Goal: Check status: Check status

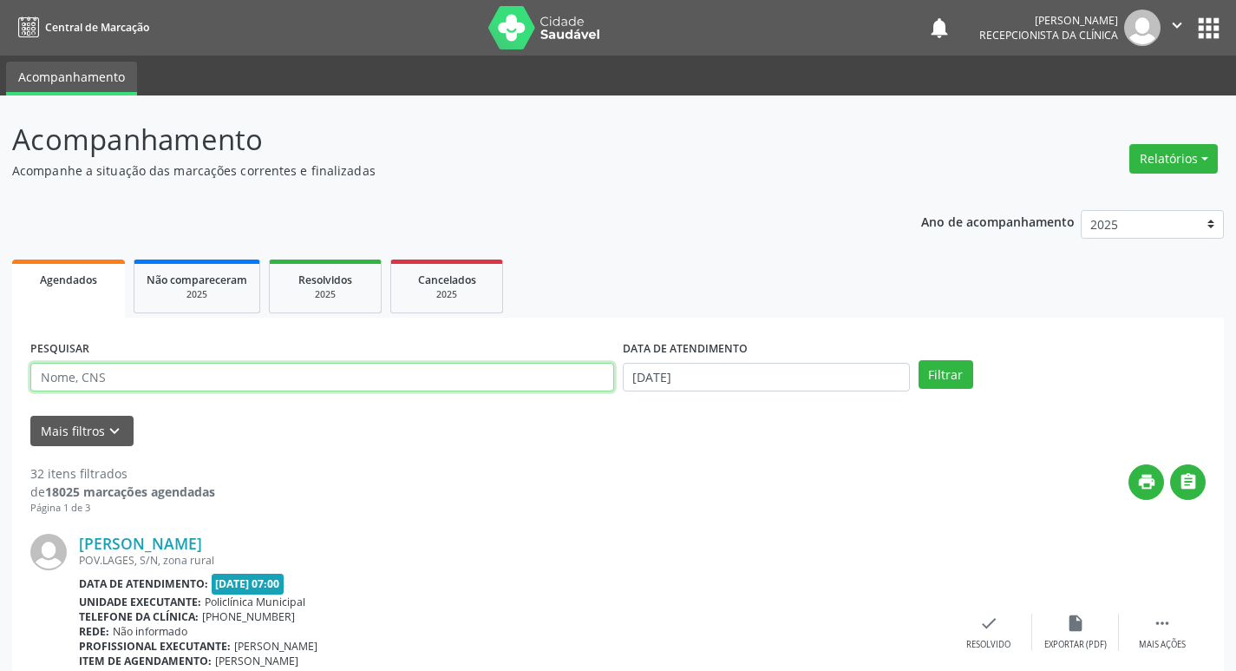
click at [51, 376] on input "text" at bounding box center [322, 377] width 584 height 29
type input "[PERSON_NAME]"
click at [919, 360] on button "Filtrar" at bounding box center [946, 374] width 55 height 29
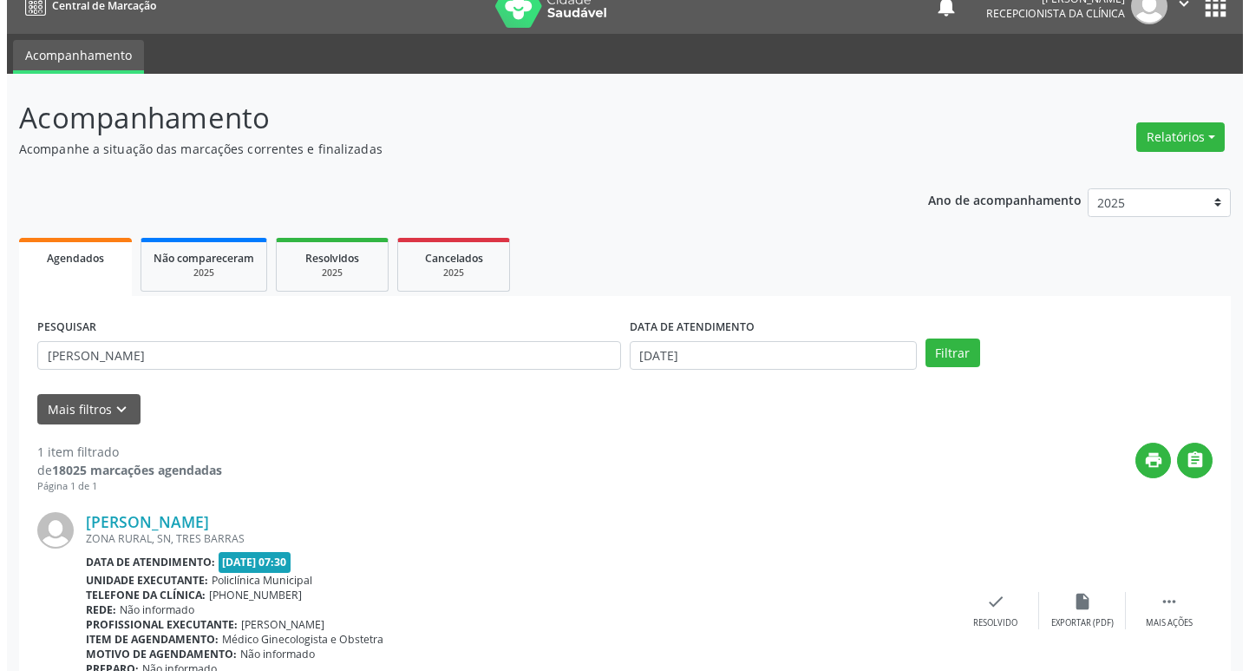
scroll to position [87, 0]
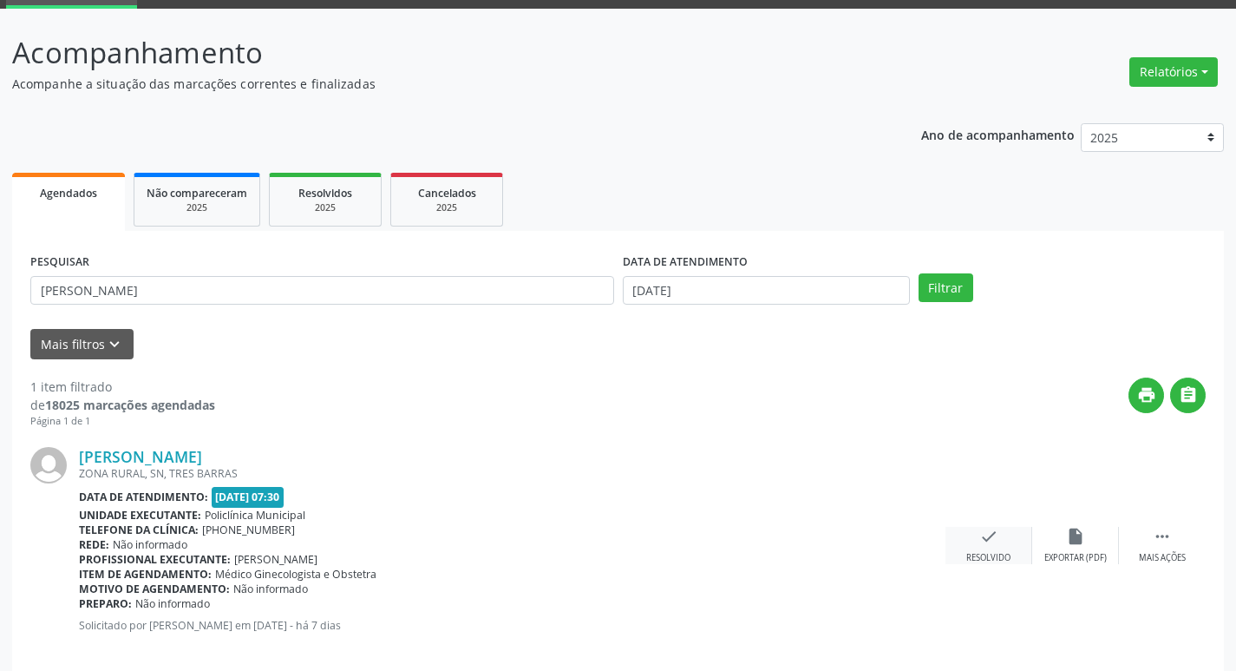
click at [989, 540] on icon "check" at bounding box center [988, 536] width 19 height 19
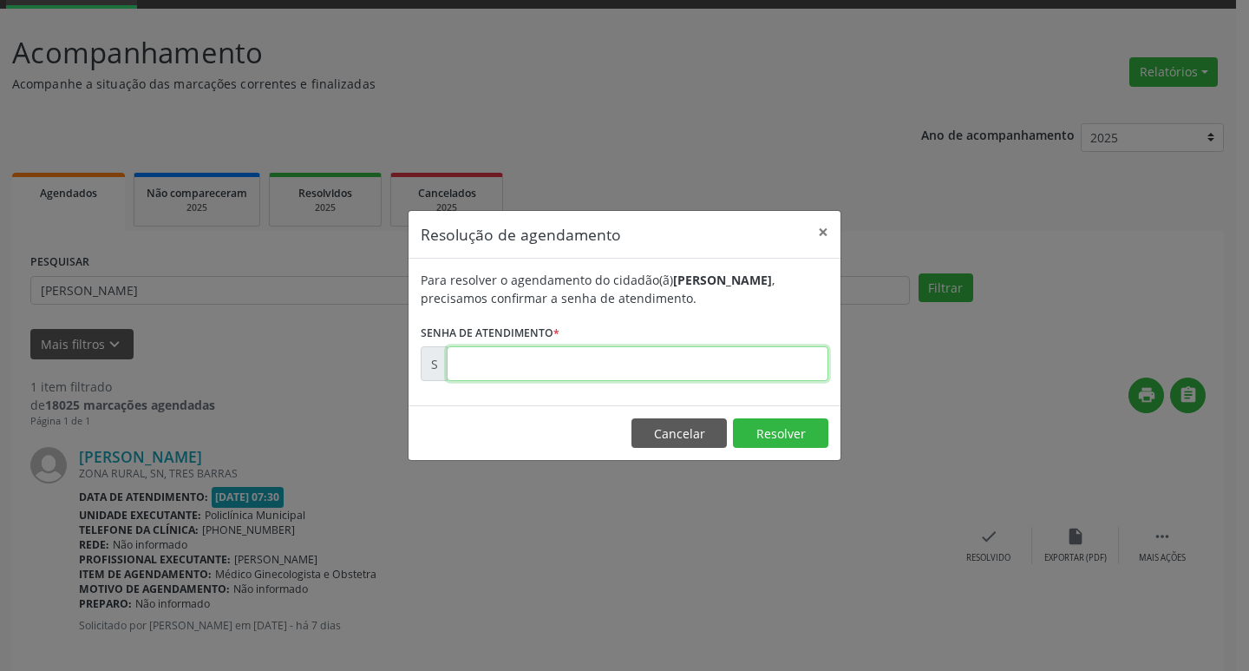
click at [472, 370] on input "text" at bounding box center [638, 363] width 382 height 35
type input "00177507"
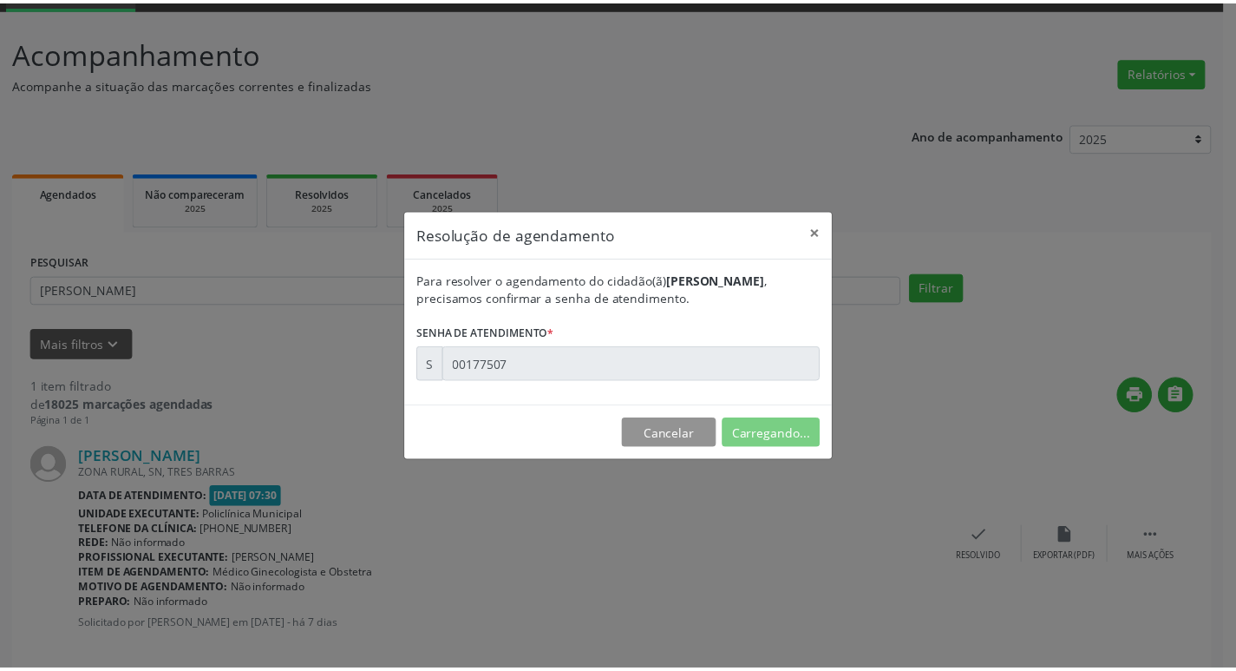
scroll to position [0, 0]
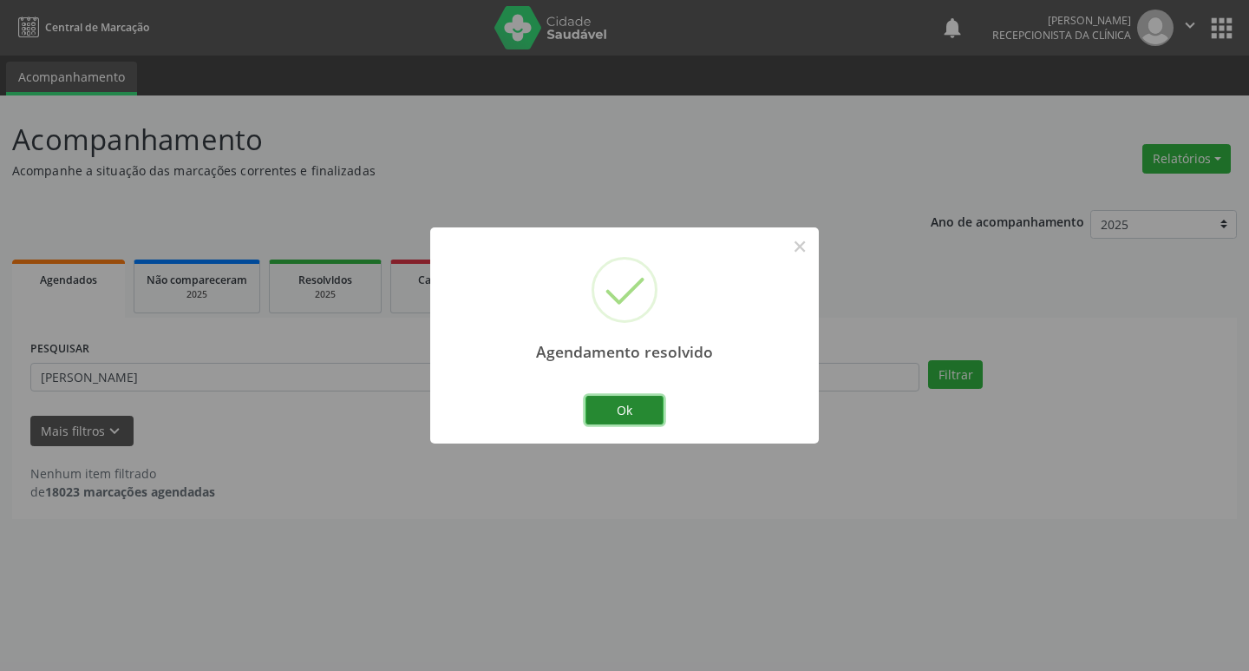
click at [642, 415] on button "Ok" at bounding box center [625, 410] width 78 height 29
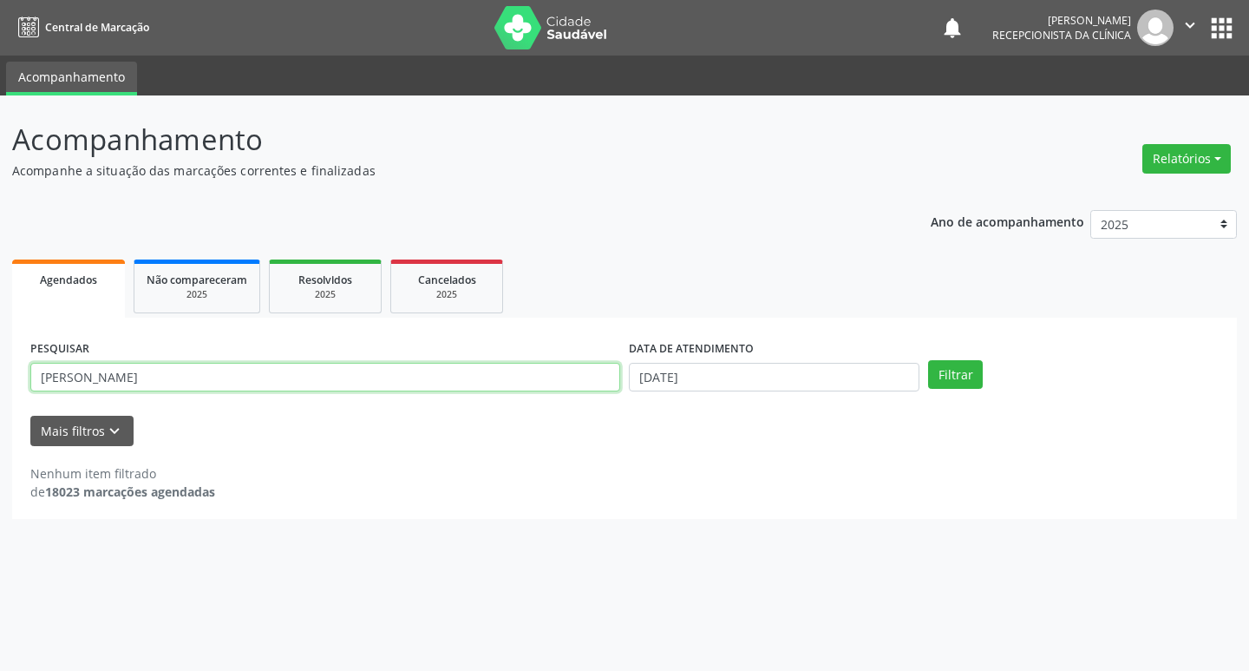
drag, startPoint x: 103, startPoint y: 380, endPoint x: 0, endPoint y: 470, distance: 137.1
click at [0, 470] on div "Acompanhamento Acompanhe a situação das marcações correntes e finalizadas Relat…" at bounding box center [624, 382] width 1249 height 575
type input "rosimar"
click at [928, 360] on button "Filtrar" at bounding box center [955, 374] width 55 height 29
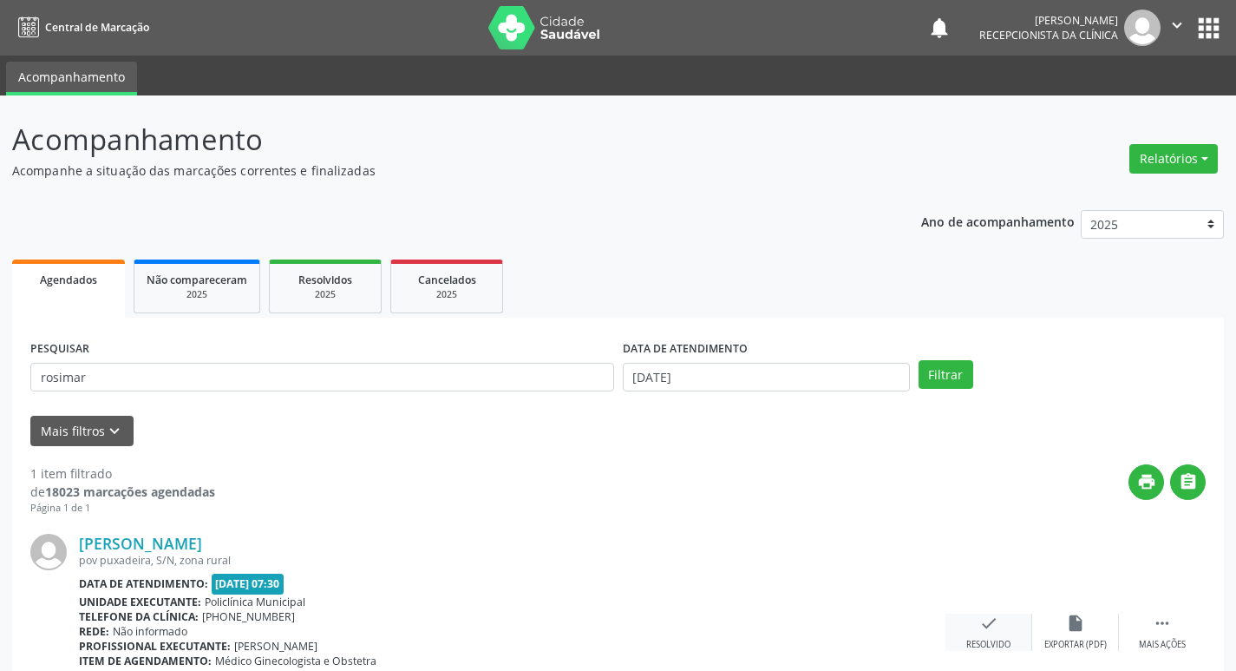
click at [993, 639] on div "Resolvido" at bounding box center [988, 644] width 44 height 12
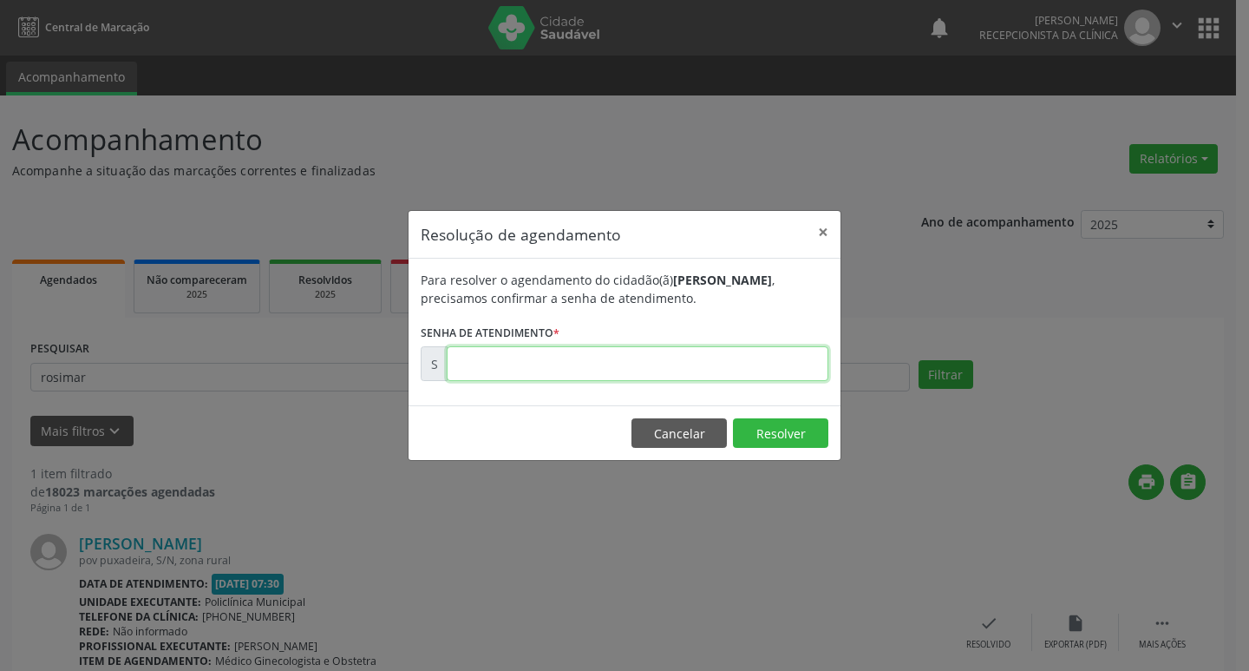
click at [490, 365] on input "text" at bounding box center [638, 363] width 382 height 35
type input "00177505"
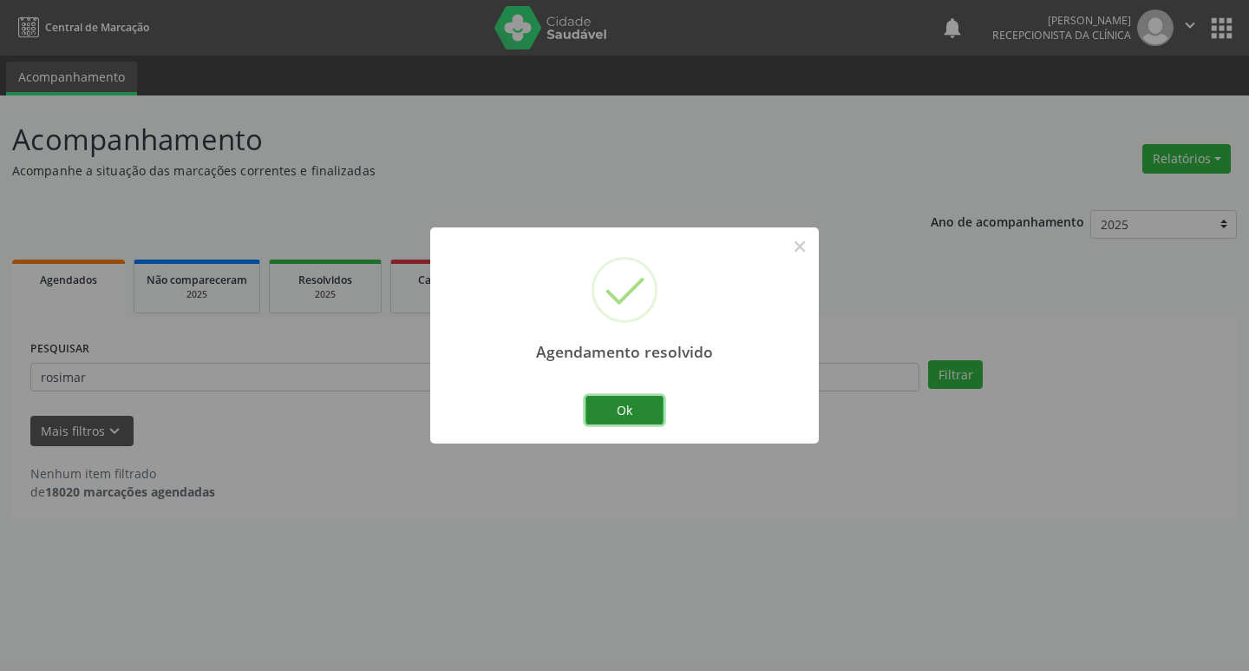
click at [618, 411] on button "Ok" at bounding box center [625, 410] width 78 height 29
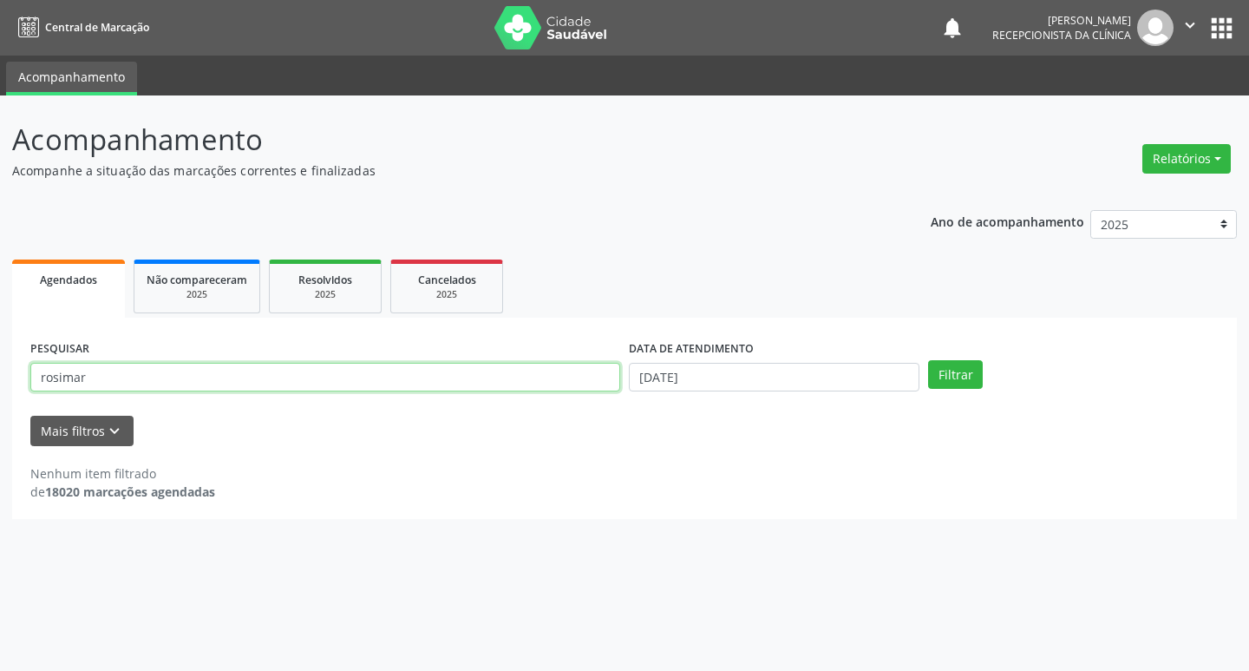
drag, startPoint x: 87, startPoint y: 377, endPoint x: 0, endPoint y: 406, distance: 91.3
click at [0, 406] on div "Acompanhamento Acompanhe a situação das marcações correntes e finalizadas Relat…" at bounding box center [624, 382] width 1249 height 575
type input "isab"
click at [928, 360] on button "Filtrar" at bounding box center [955, 374] width 55 height 29
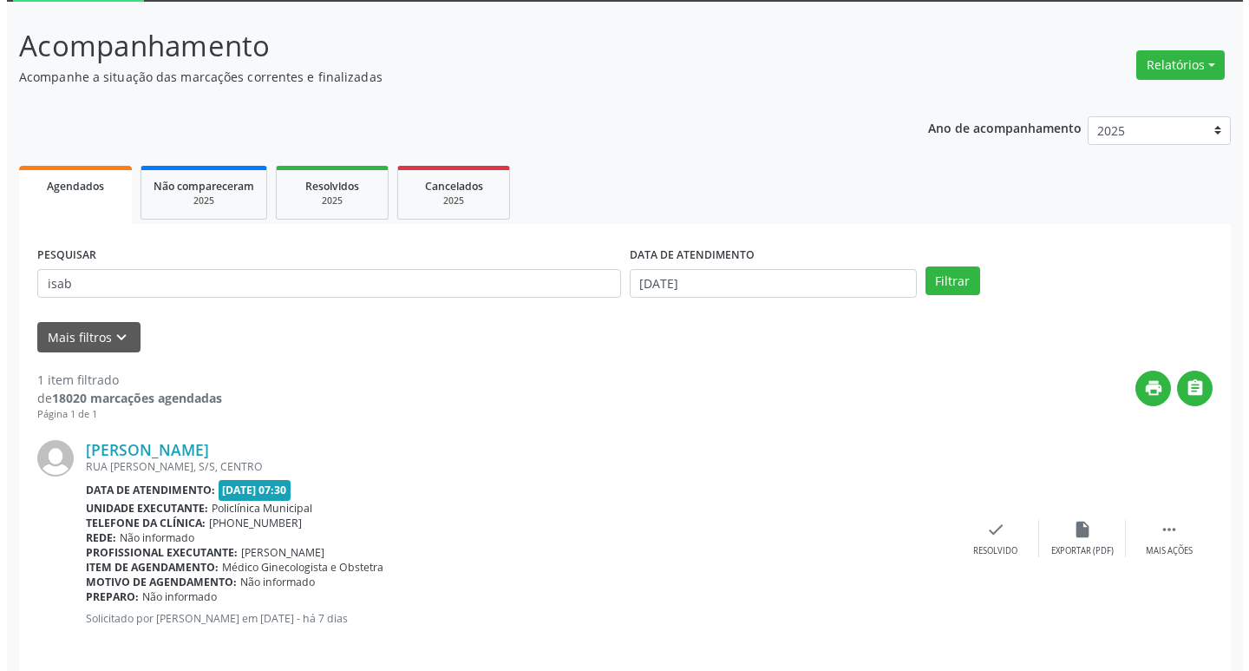
scroll to position [109, 0]
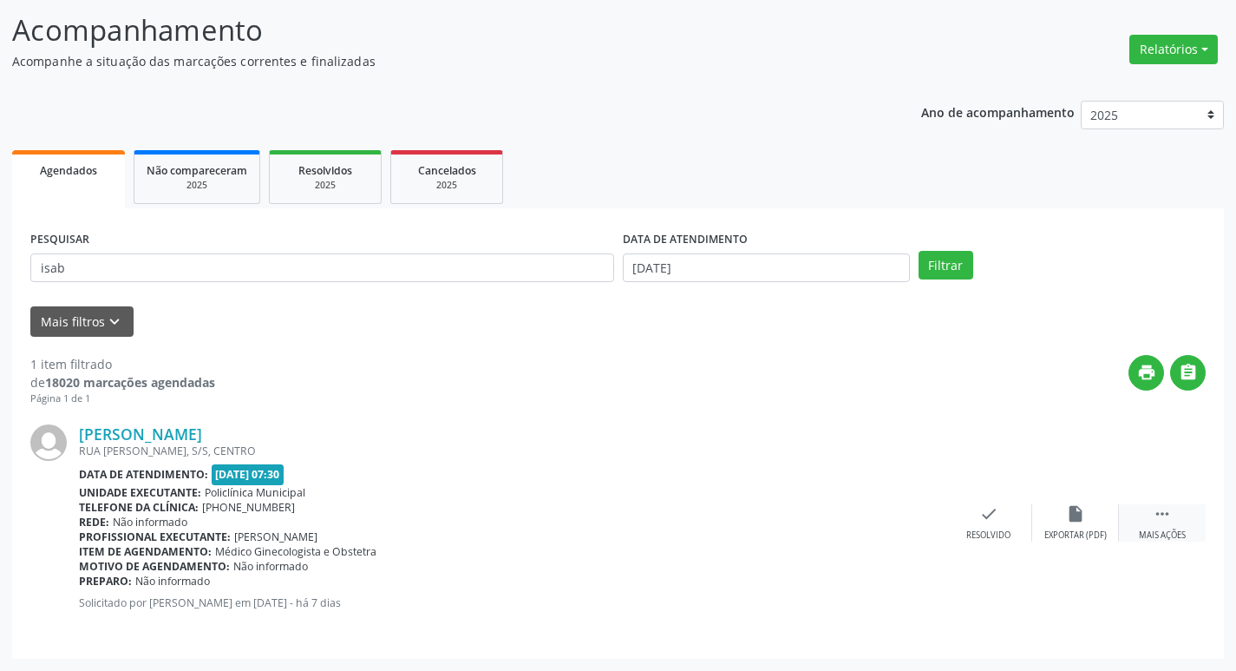
click at [1143, 528] on div " Mais ações" at bounding box center [1162, 522] width 87 height 37
click at [832, 527] on div "insert_drive_file Exportar (PDF)" at bounding box center [815, 522] width 87 height 37
click at [730, 531] on div "Resolvido" at bounding box center [728, 535] width 44 height 12
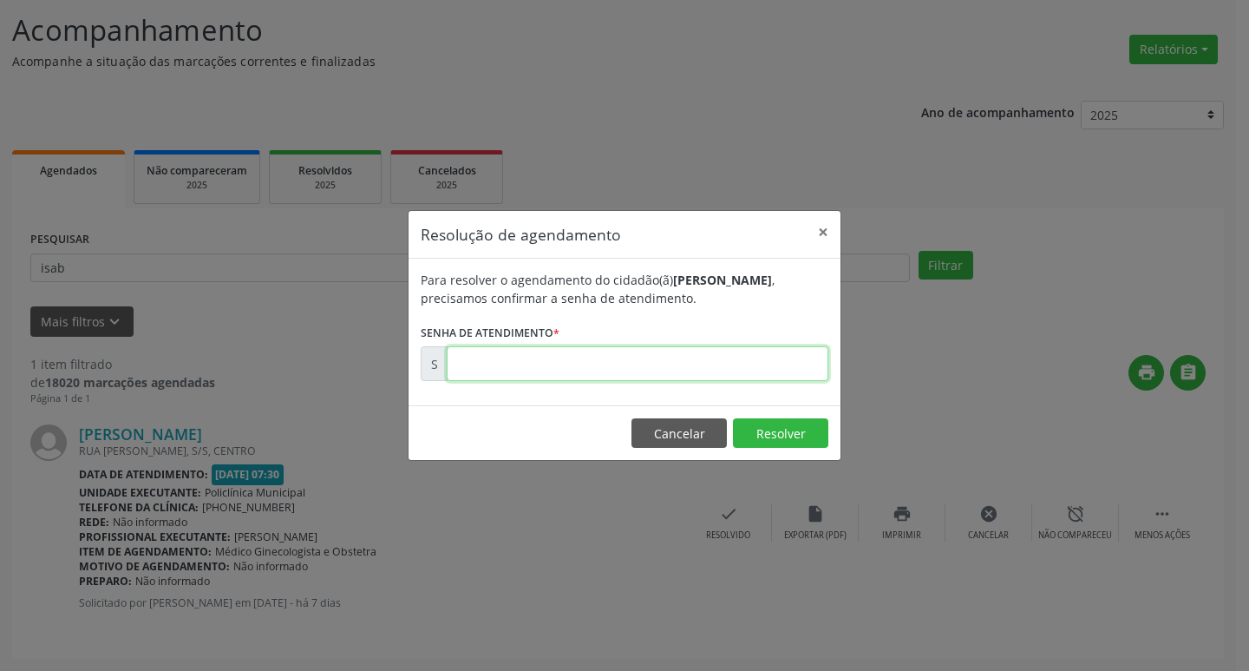
click at [500, 352] on input "text" at bounding box center [638, 363] width 382 height 35
type input "00177525"
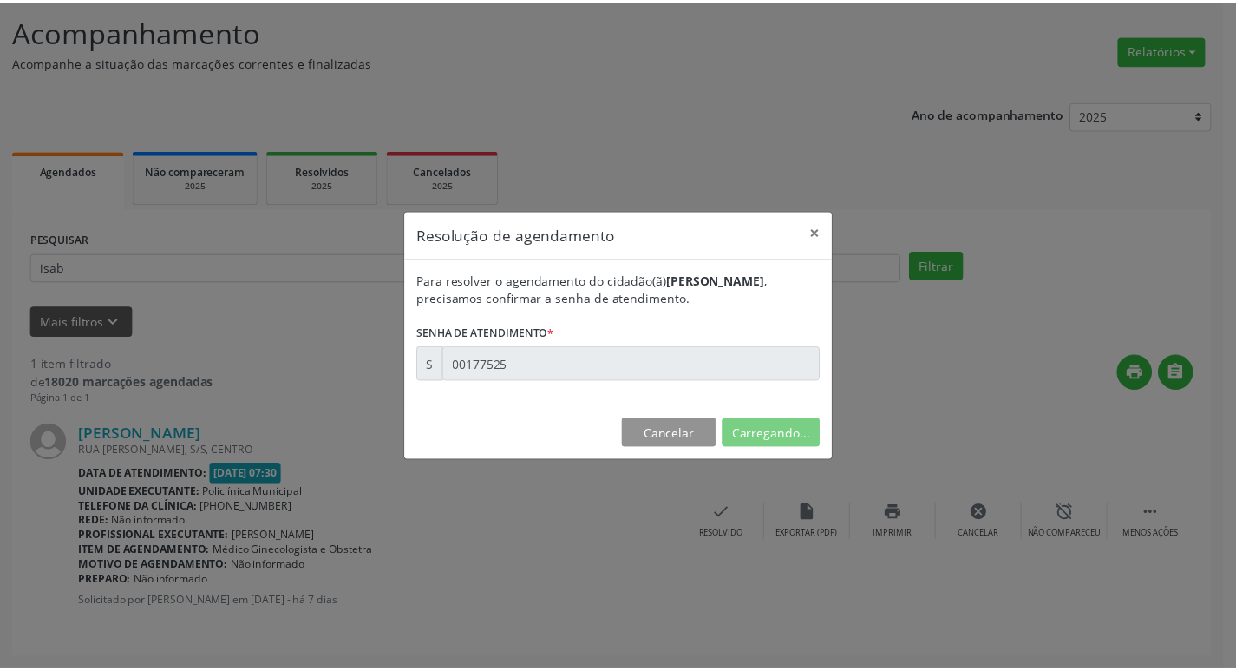
scroll to position [0, 0]
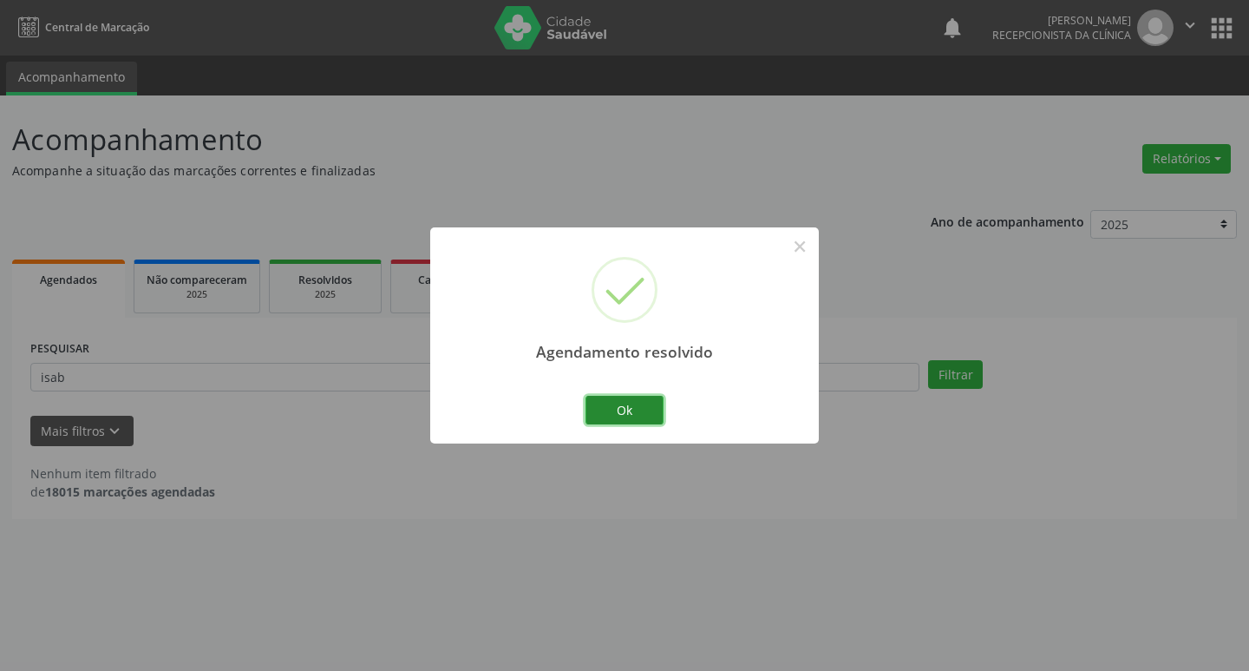
click at [614, 423] on button "Ok" at bounding box center [625, 410] width 78 height 29
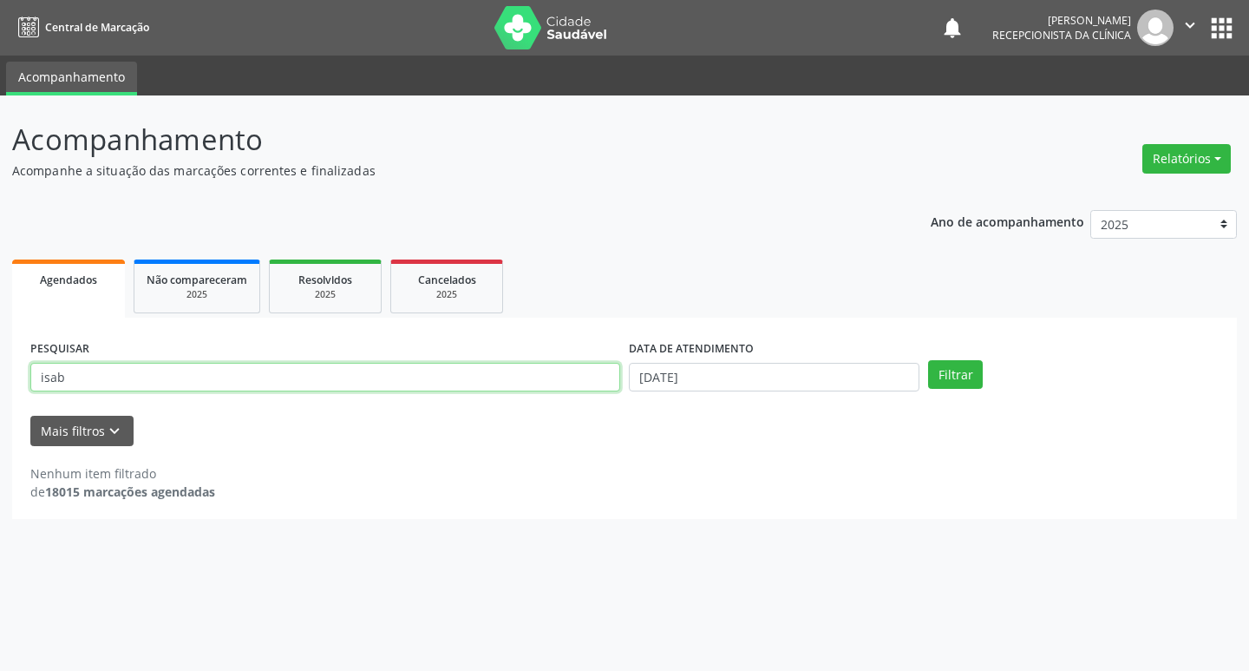
drag, startPoint x: 62, startPoint y: 377, endPoint x: 0, endPoint y: 376, distance: 62.5
click at [0, 376] on div "Acompanhamento Acompanhe a situação das marcações correntes e finalizadas Relat…" at bounding box center [624, 382] width 1249 height 575
type input "ceris"
click at [928, 360] on button "Filtrar" at bounding box center [955, 374] width 55 height 29
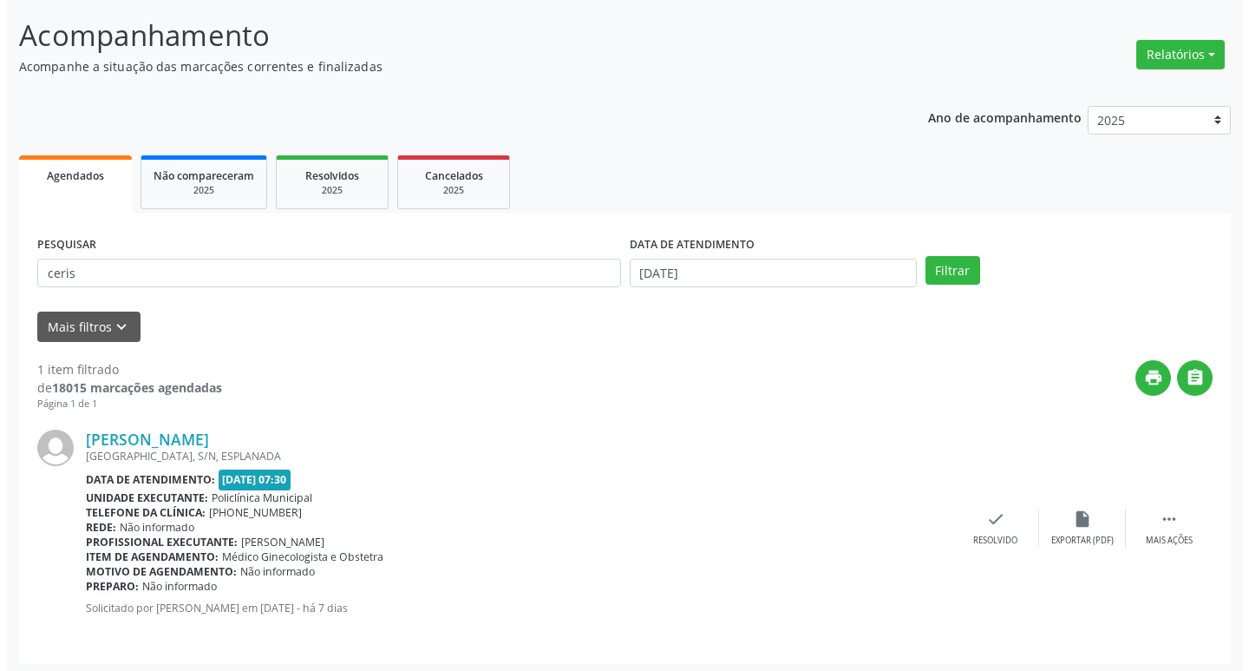
scroll to position [109, 0]
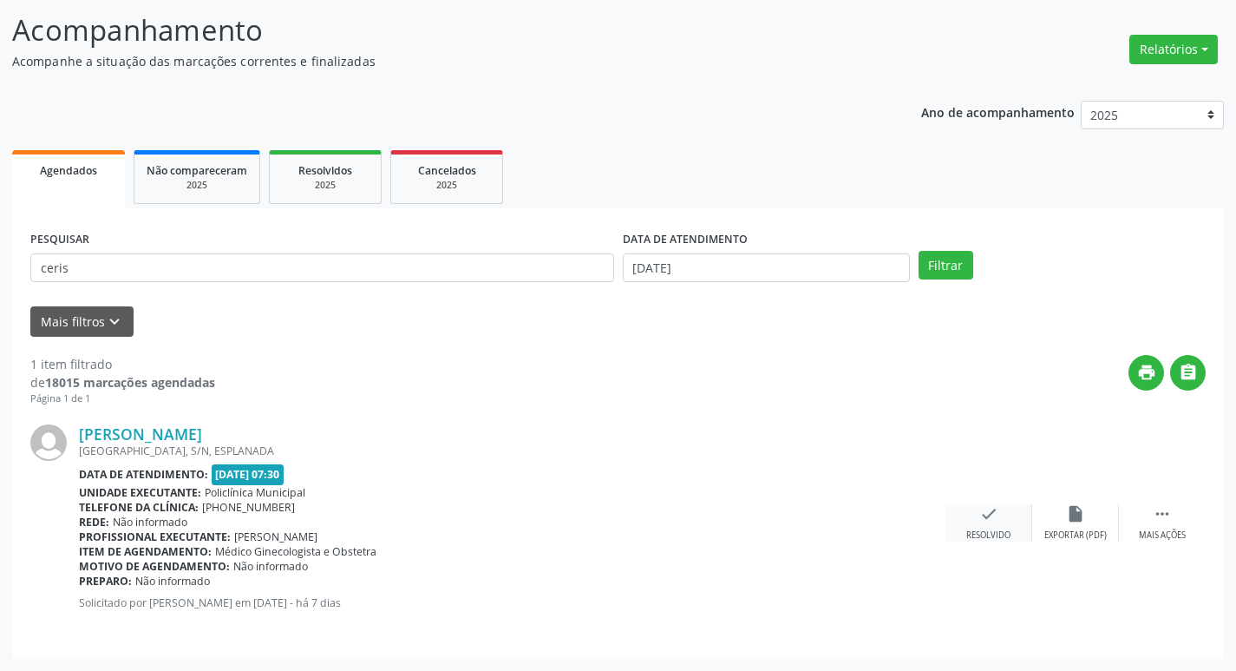
click at [992, 522] on icon "check" at bounding box center [988, 513] width 19 height 19
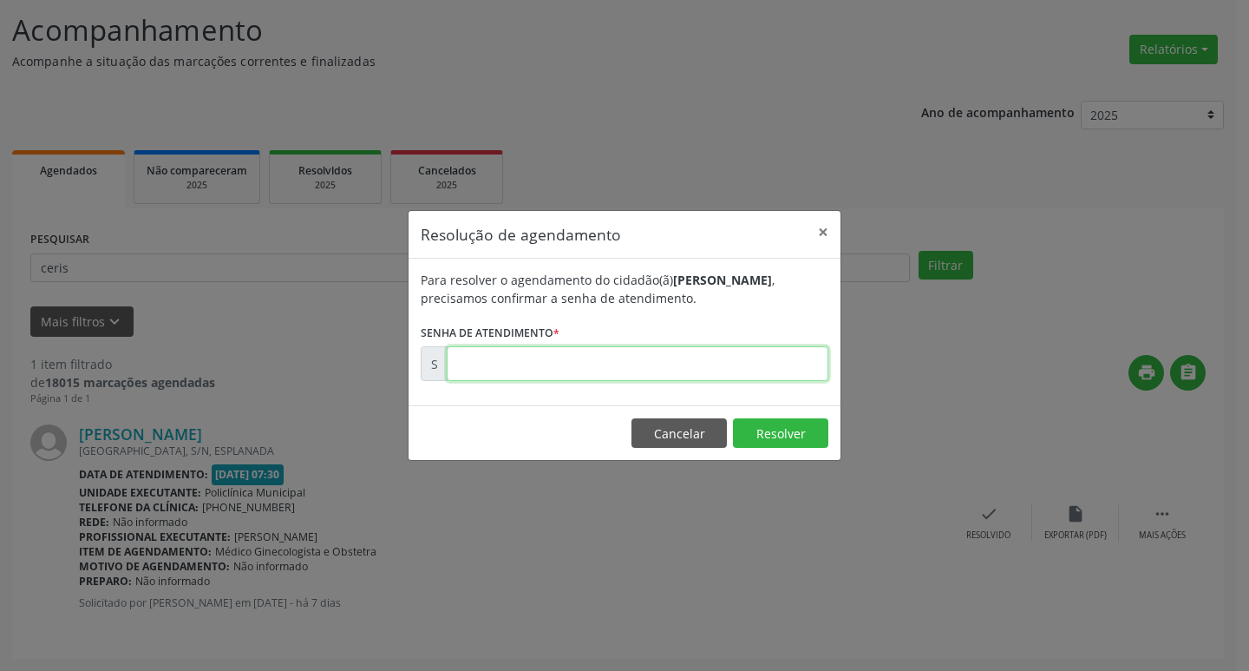
click at [515, 372] on input "text" at bounding box center [638, 363] width 382 height 35
type input "00177545"
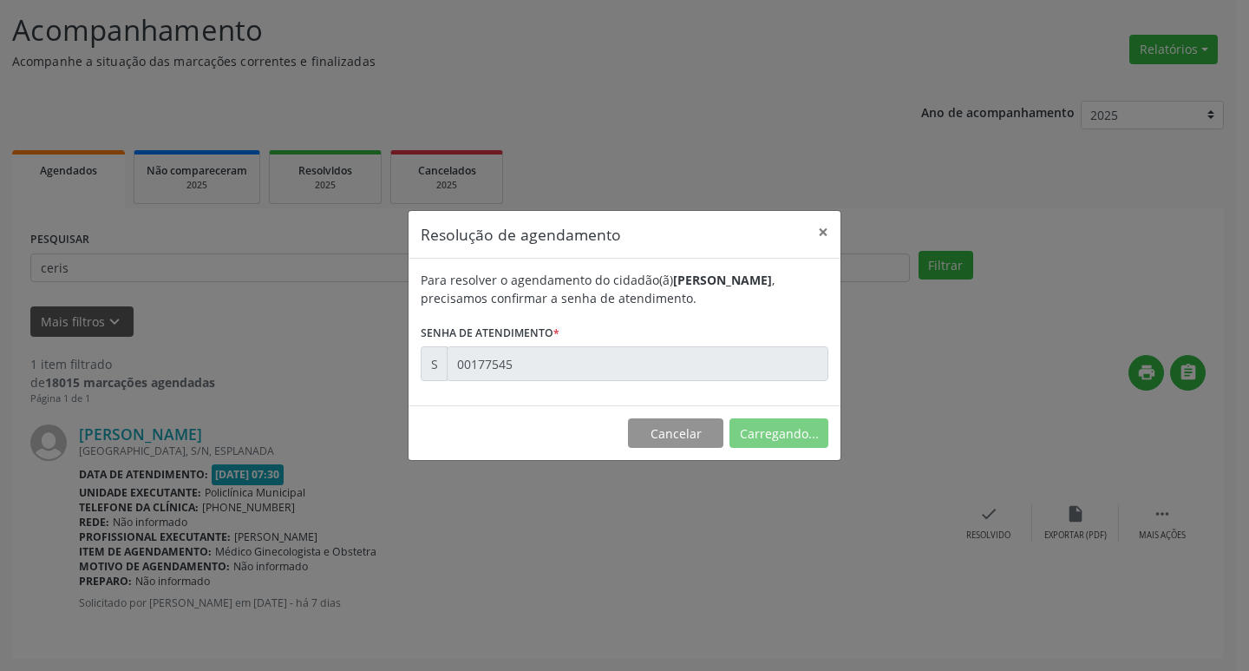
scroll to position [0, 0]
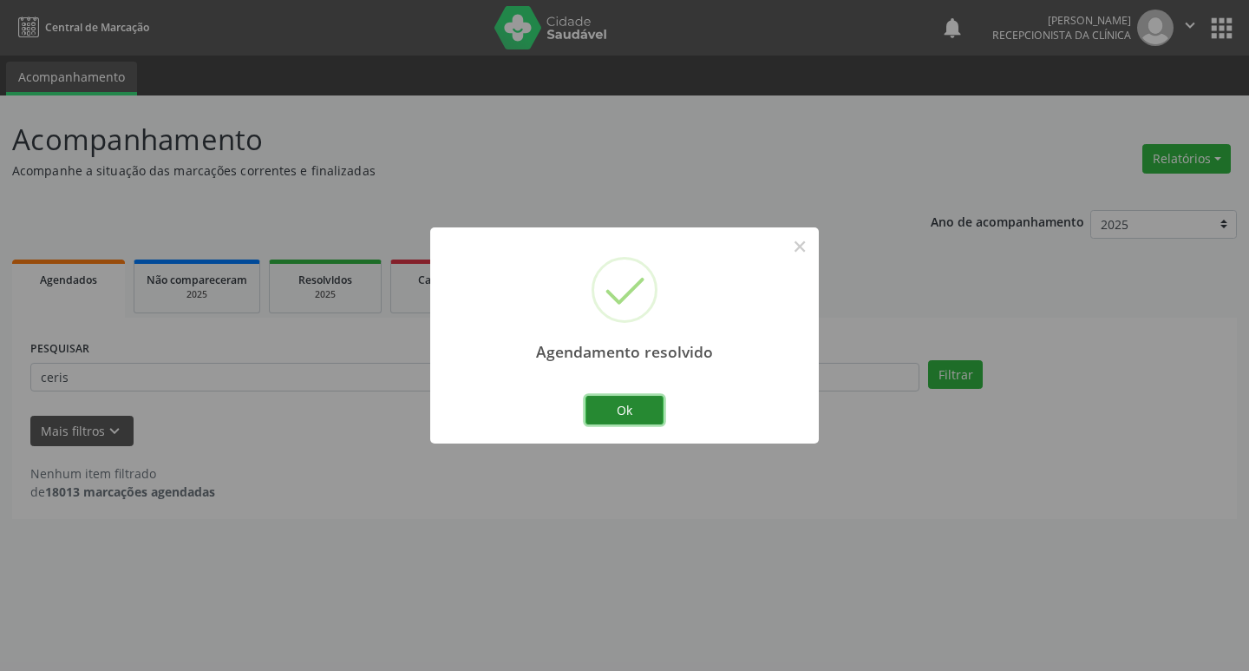
click at [619, 410] on button "Ok" at bounding box center [625, 410] width 78 height 29
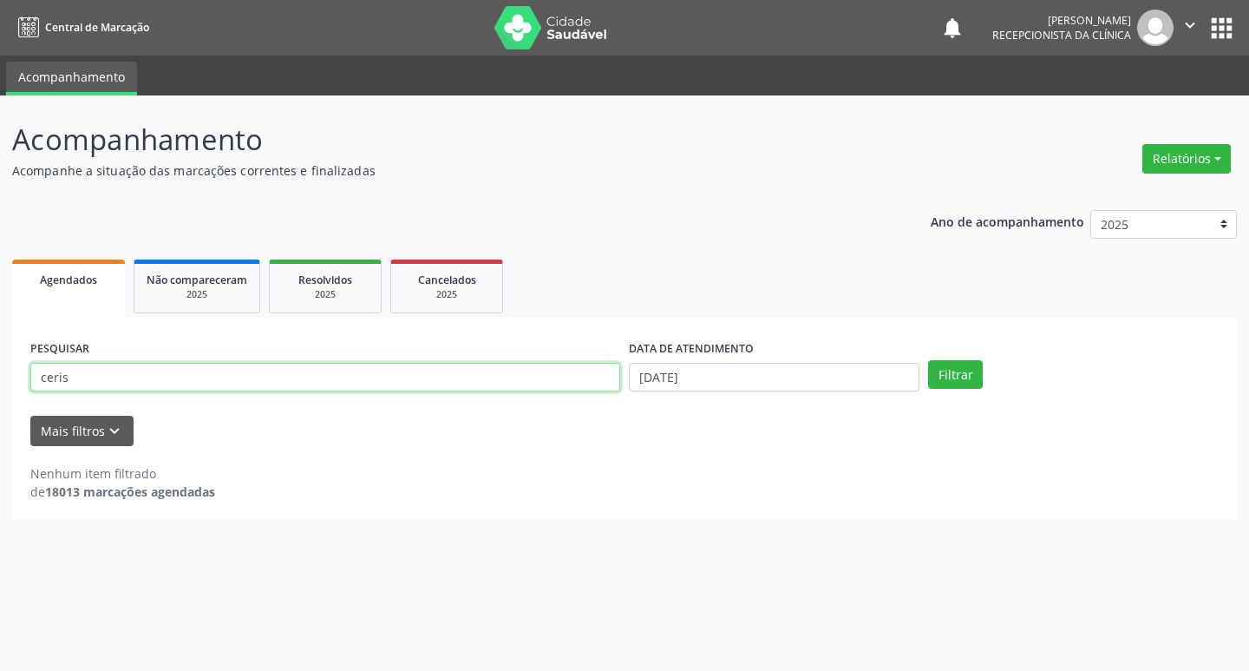
drag, startPoint x: 82, startPoint y: 383, endPoint x: 0, endPoint y: 398, distance: 83.0
click at [0, 398] on div "Acompanhamento Acompanhe a situação das marcações correntes e finalizadas Relat…" at bounding box center [624, 382] width 1249 height 575
type input "taise"
click at [928, 360] on button "Filtrar" at bounding box center [955, 374] width 55 height 29
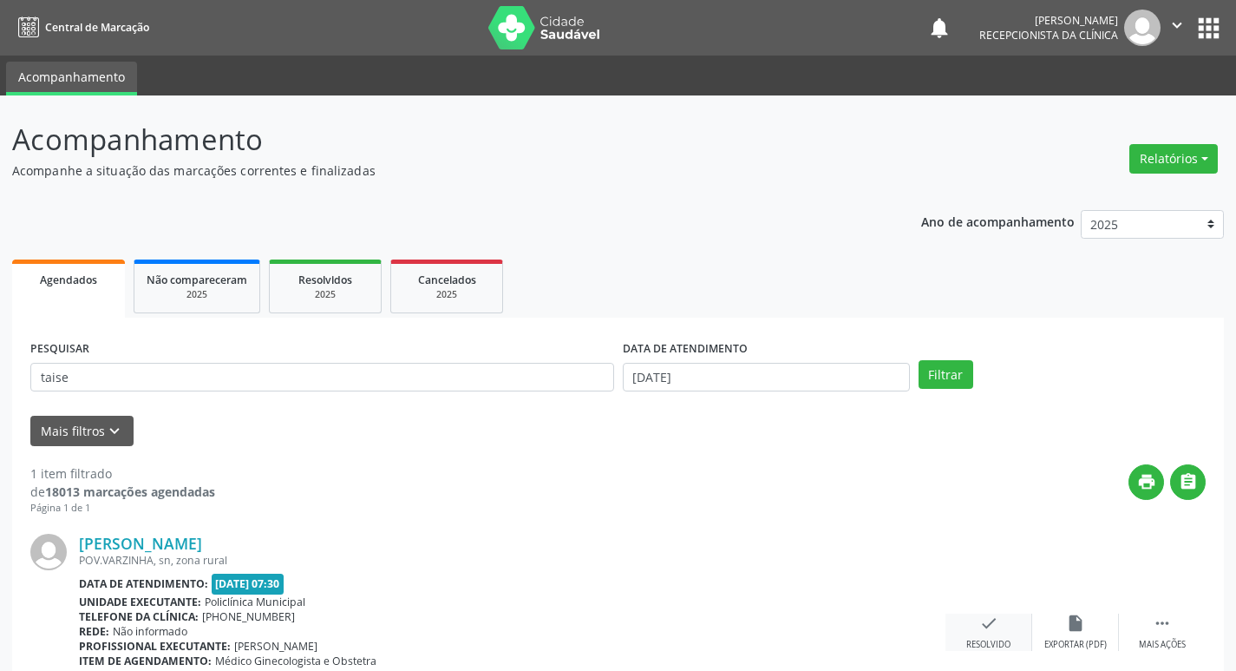
click at [998, 624] on div "check Resolvido" at bounding box center [988, 631] width 87 height 37
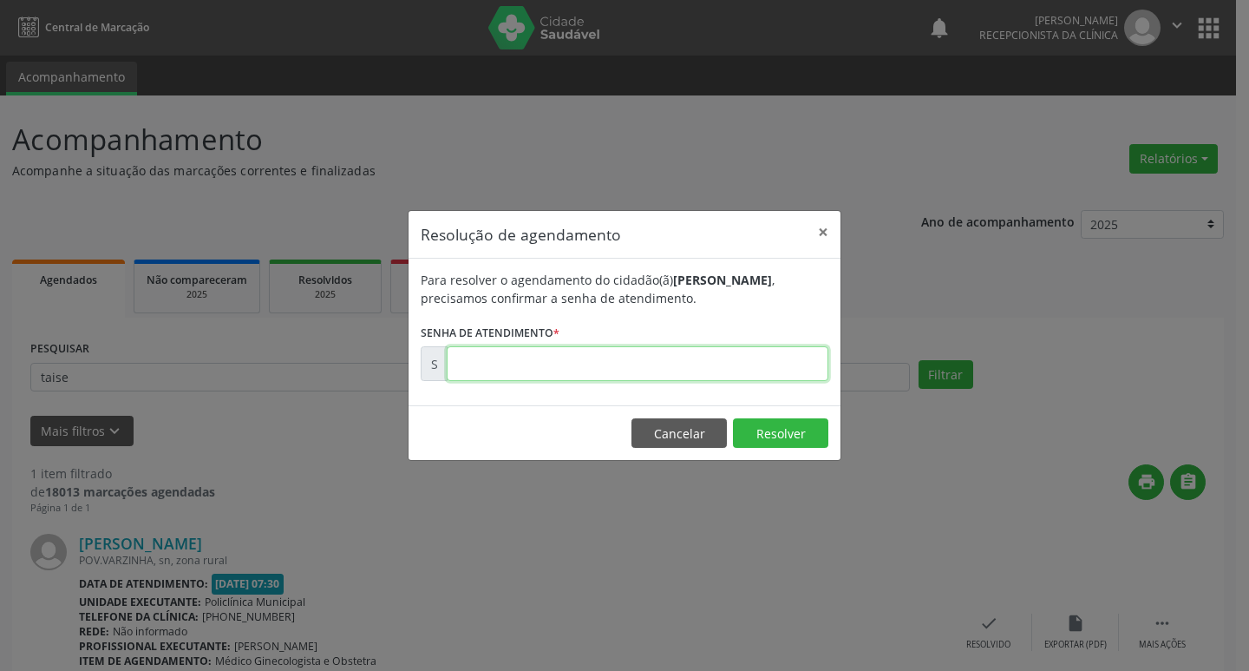
click at [491, 368] on input "text" at bounding box center [638, 363] width 382 height 35
type input "00177518"
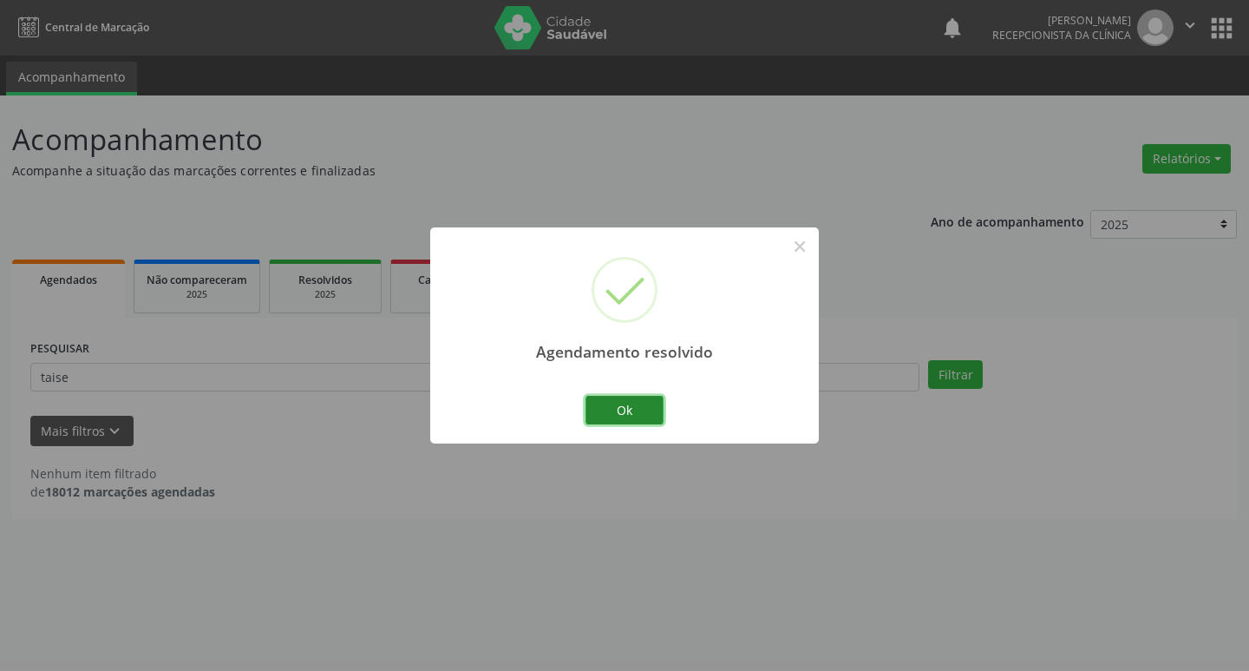
click at [625, 418] on button "Ok" at bounding box center [625, 410] width 78 height 29
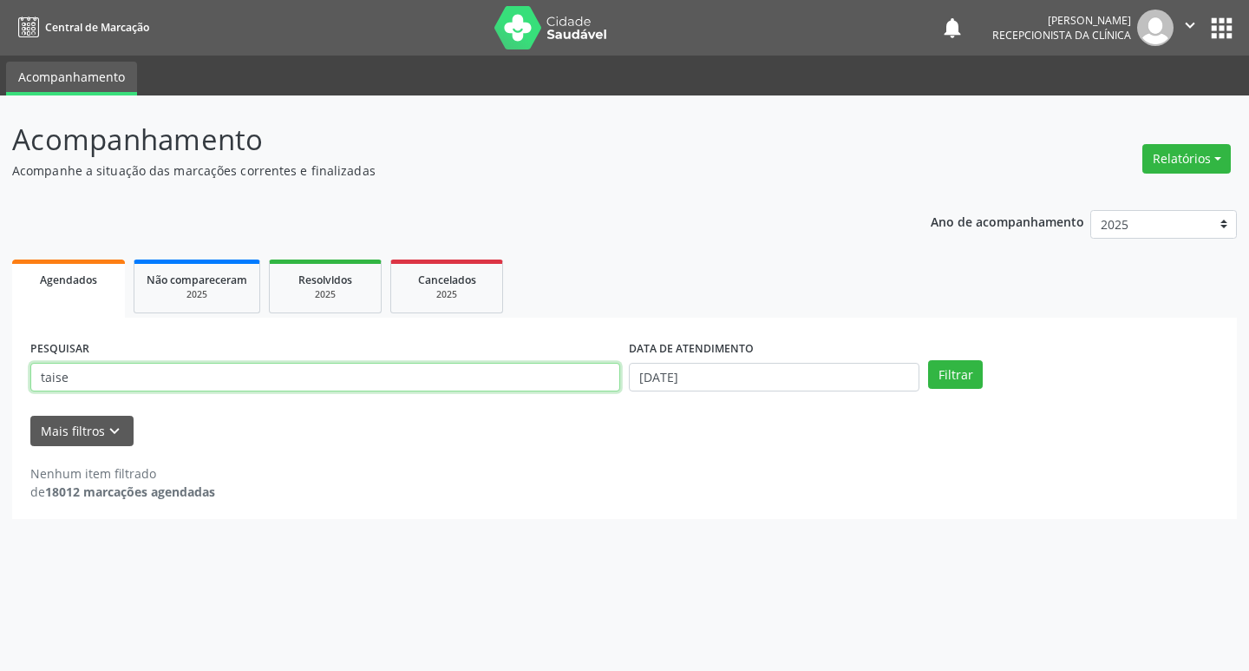
drag, startPoint x: 77, startPoint y: 380, endPoint x: 0, endPoint y: 424, distance: 89.0
click at [0, 424] on div "Acompanhamento Acompanhe a situação das marcações correntes e finalizadas Relat…" at bounding box center [624, 382] width 1249 height 575
type input "[PERSON_NAME]"
click at [928, 360] on button "Filtrar" at bounding box center [955, 374] width 55 height 29
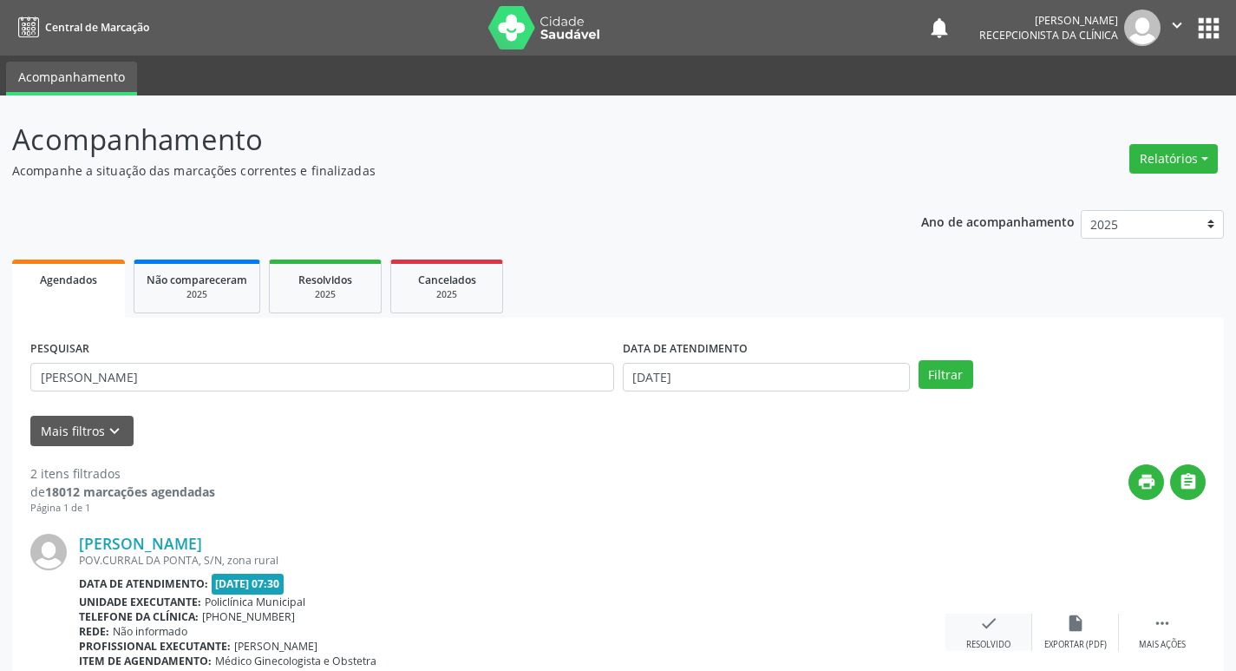
click at [991, 625] on icon "check" at bounding box center [988, 622] width 19 height 19
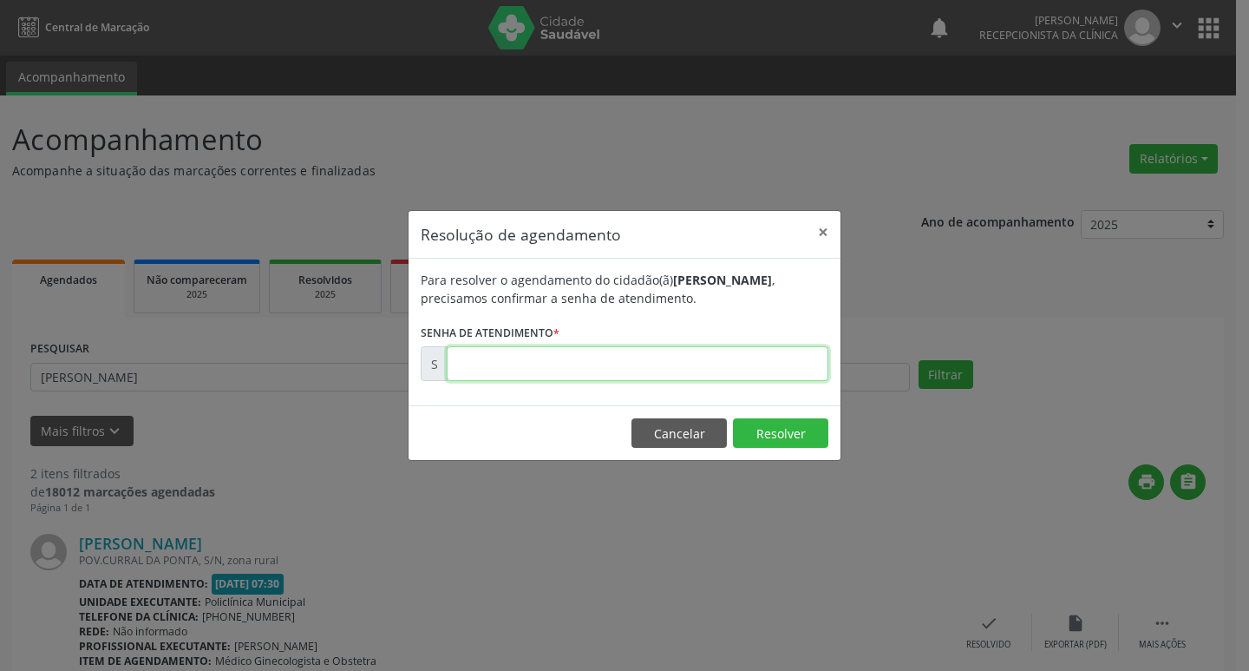
click at [485, 365] on input "text" at bounding box center [638, 363] width 382 height 35
type input "00177571"
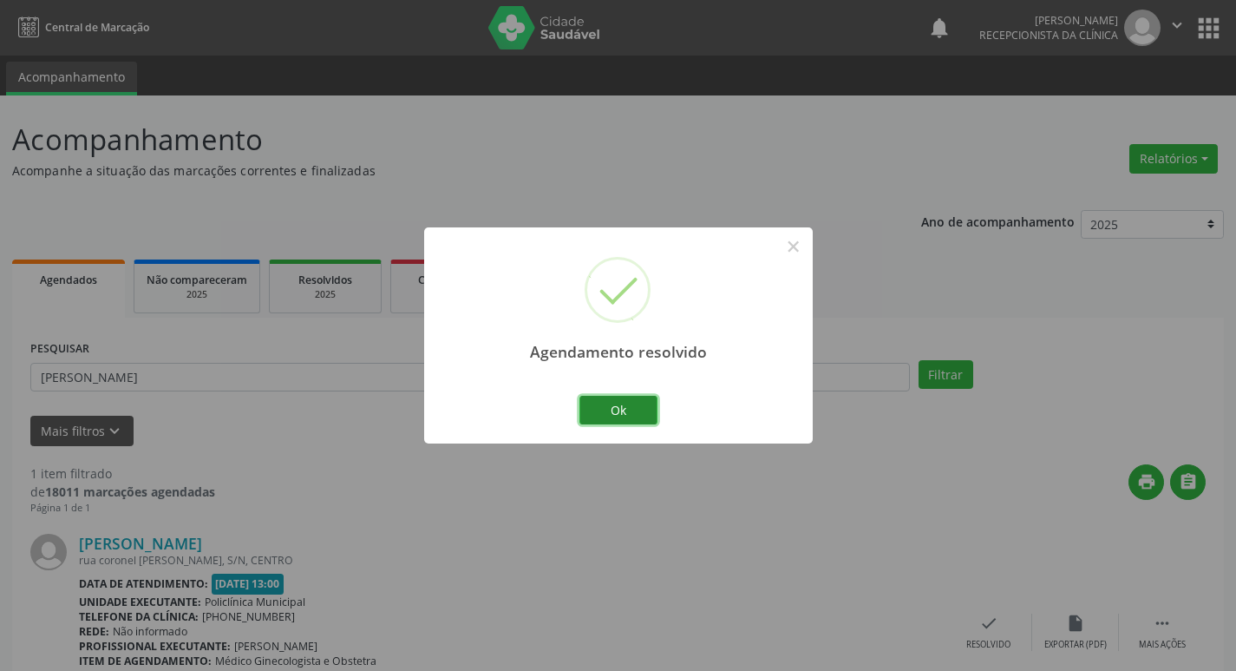
click at [636, 408] on button "Ok" at bounding box center [618, 410] width 78 height 29
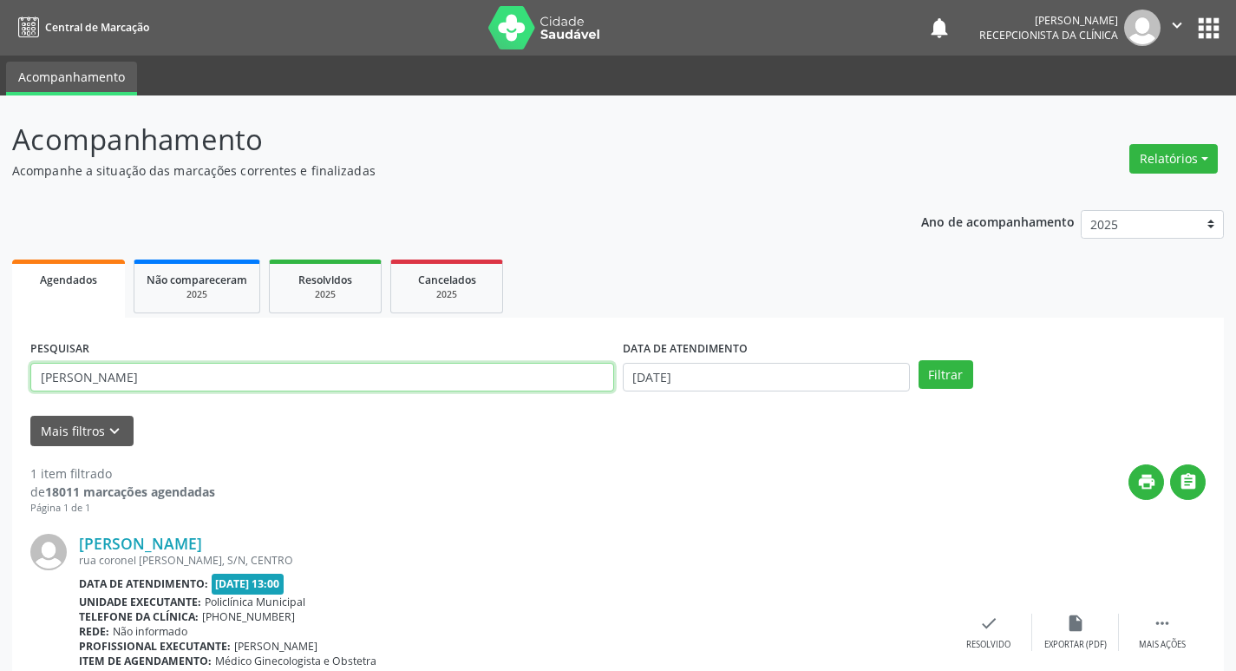
drag, startPoint x: 79, startPoint y: 381, endPoint x: 0, endPoint y: 379, distance: 79.0
click at [0, 379] on div "Acompanhamento Acompanhe a situação das marcações correntes e finalizadas Relat…" at bounding box center [618, 437] width 1236 height 684
type input "[PERSON_NAME]"
click at [919, 360] on button "Filtrar" at bounding box center [946, 374] width 55 height 29
click at [999, 621] on div "check Resolvido" at bounding box center [988, 631] width 87 height 37
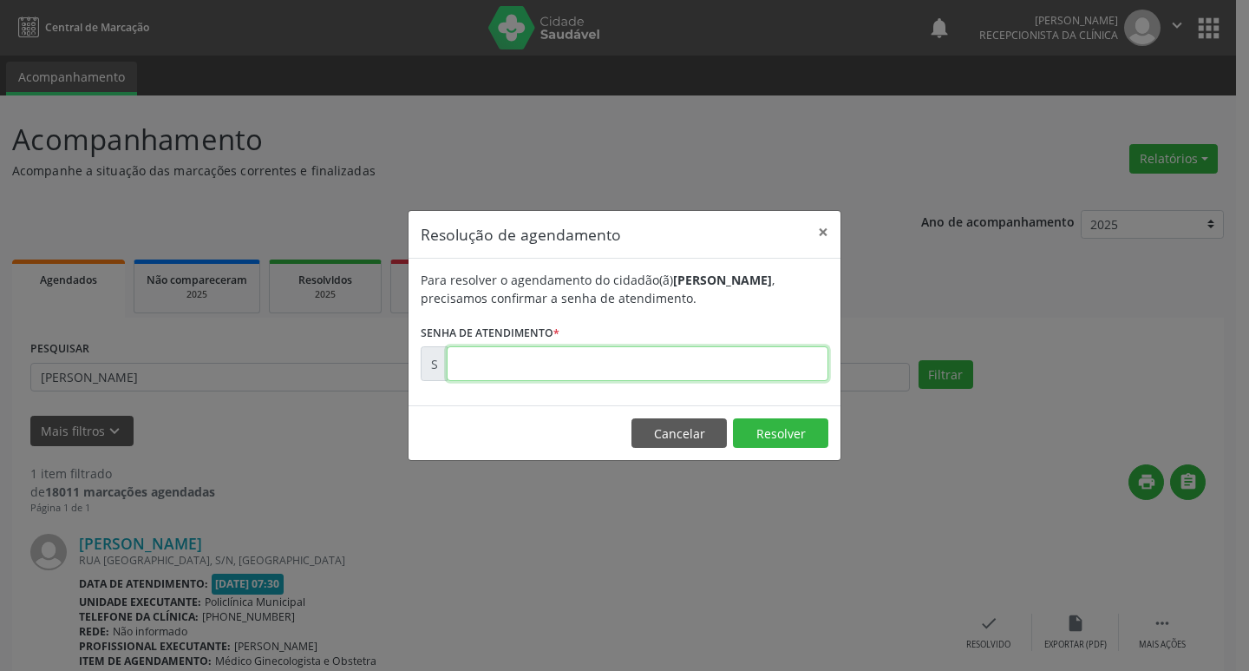
click at [527, 366] on input "text" at bounding box center [638, 363] width 382 height 35
type input "00177533"
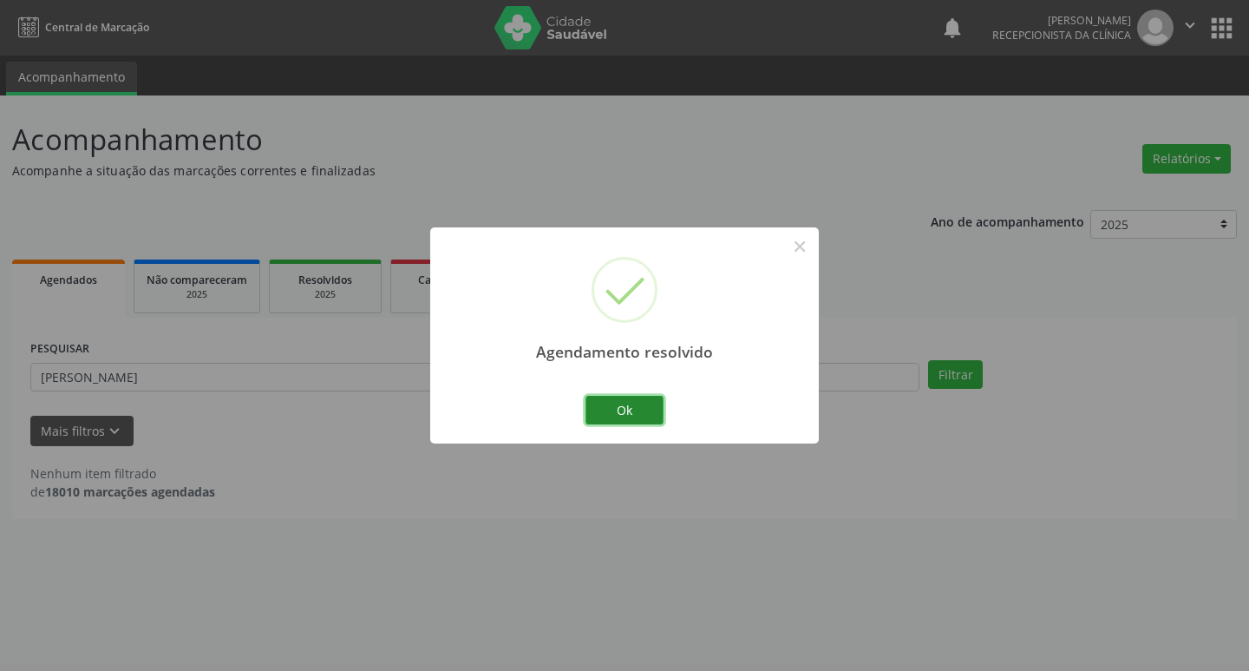
click at [629, 402] on button "Ok" at bounding box center [625, 410] width 78 height 29
